Goal: Communication & Community: Answer question/provide support

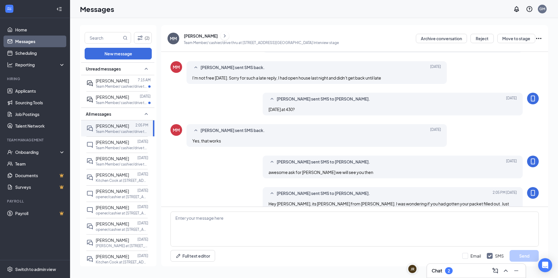
scroll to position [156, 0]
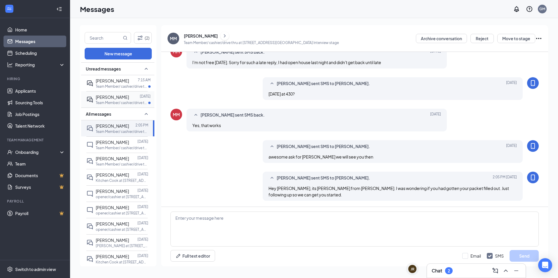
click at [119, 100] on div "[PERSON_NAME]" at bounding box center [112, 97] width 33 height 6
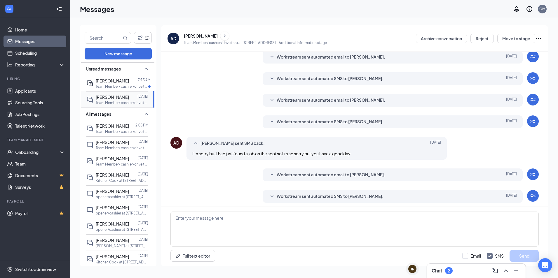
scroll to position [23, 0]
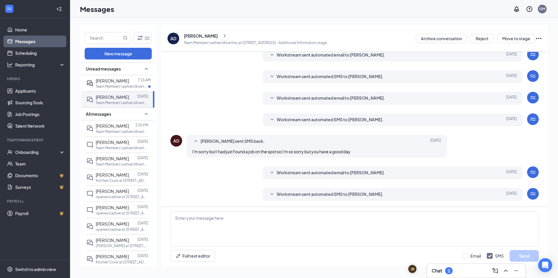
click at [114, 75] on div "Unread messages" at bounding box center [117, 68] width 73 height 13
click at [137, 69] on div "Unread messages" at bounding box center [117, 68] width 73 height 13
click at [111, 83] on span "[PERSON_NAME]" at bounding box center [112, 80] width 33 height 5
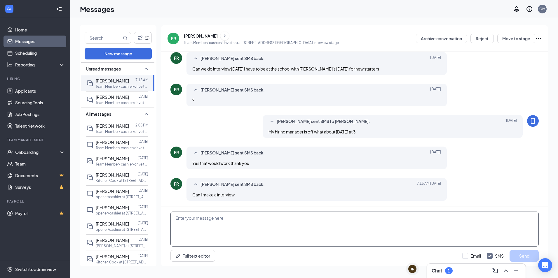
click at [217, 229] on textarea at bounding box center [354, 229] width 368 height 35
type textarea "L"
click at [116, 124] on span "[PERSON_NAME]" at bounding box center [112, 125] width 33 height 5
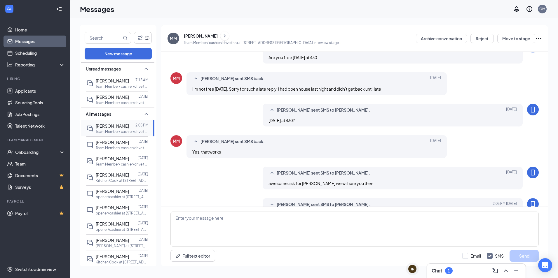
scroll to position [165, 0]
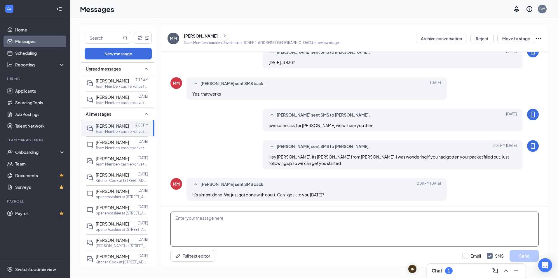
click at [285, 216] on textarea at bounding box center [354, 229] width 368 height 35
type textarea "Yes, I will be here at 10 until close [DATE]. Just bring your photo ID and your…"
click at [511, 257] on button "Send" at bounding box center [524, 256] width 29 height 12
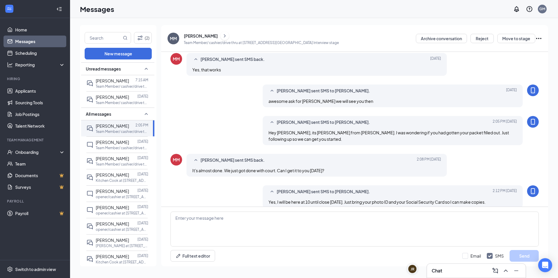
scroll to position [197, 0]
